Goal: Navigation & Orientation: Find specific page/section

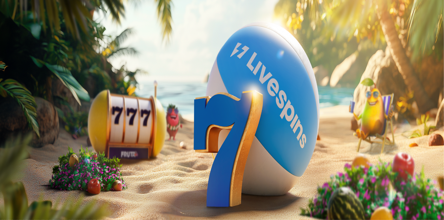
click at [45, 28] on span "Kirjaudu" at bounding box center [48, 25] width 17 height 5
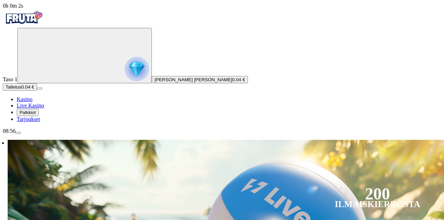
click at [36, 115] on span "Palkkiot" at bounding box center [28, 112] width 16 height 5
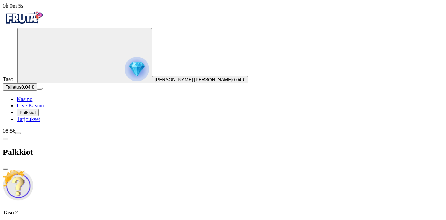
click at [33, 170] on img at bounding box center [18, 185] width 31 height 31
drag, startPoint x: 120, startPoint y: 54, endPoint x: 199, endPoint y: 12, distance: 89.7
click at [6, 169] on span "close icon" at bounding box center [6, 169] width 0 height 0
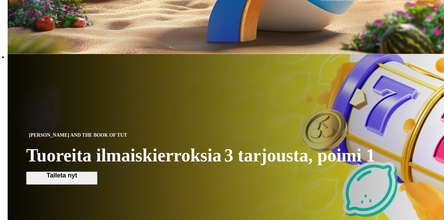
scroll to position [287, 0]
